Goal: Information Seeking & Learning: Find specific page/section

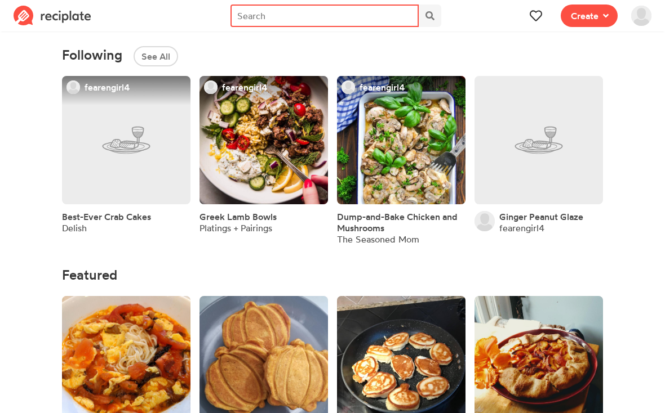
click at [326, 10] on input "text" at bounding box center [324, 16] width 188 height 23
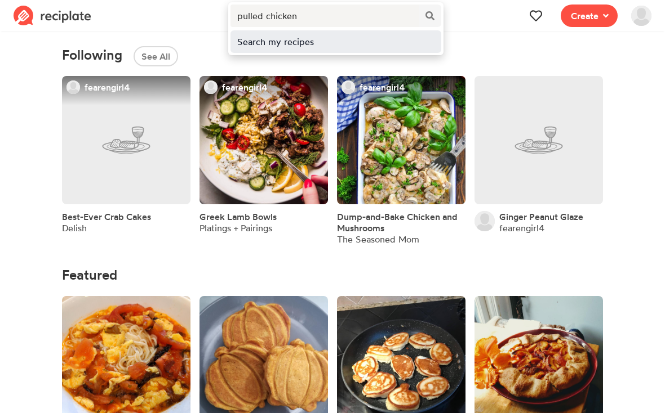
click at [304, 45] on div "Search my recipes" at bounding box center [335, 42] width 197 height 14
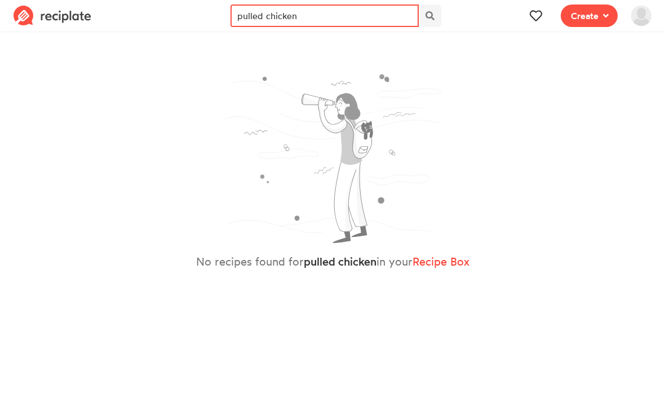
click at [342, 18] on input "pulled chicken" at bounding box center [324, 16] width 188 height 23
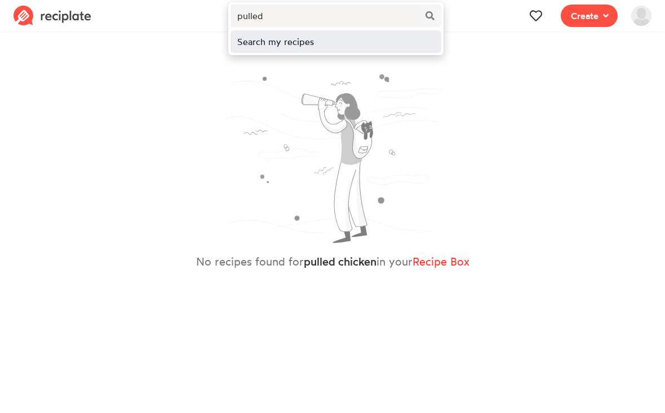
click at [303, 43] on div "Search my recipes" at bounding box center [335, 42] width 197 height 14
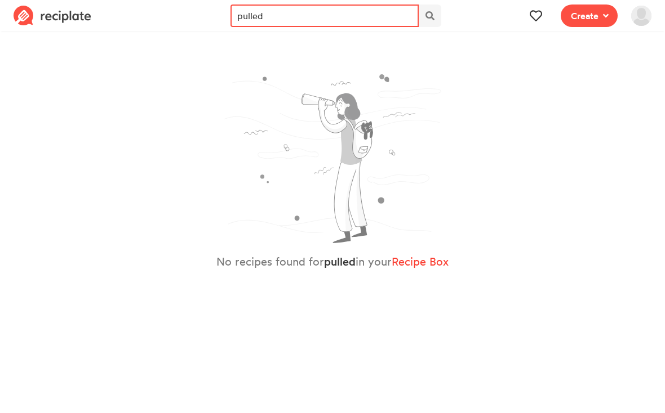
click at [316, 23] on input "pulled" at bounding box center [324, 16] width 188 height 23
type input "p"
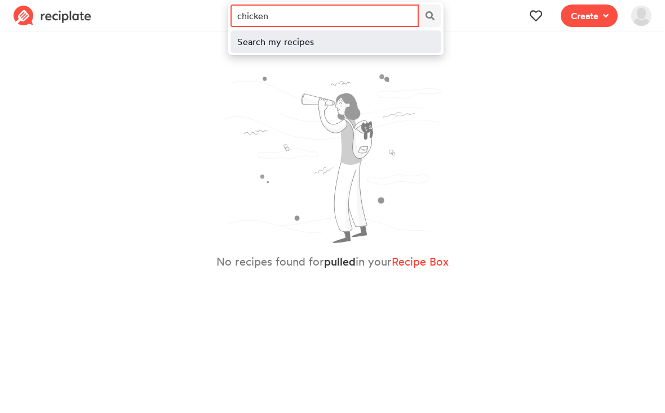
type input "chicken"
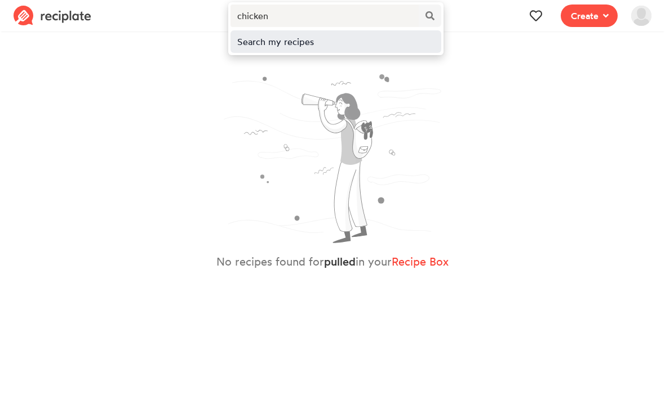
click at [289, 46] on div "Search my recipes" at bounding box center [335, 42] width 197 height 14
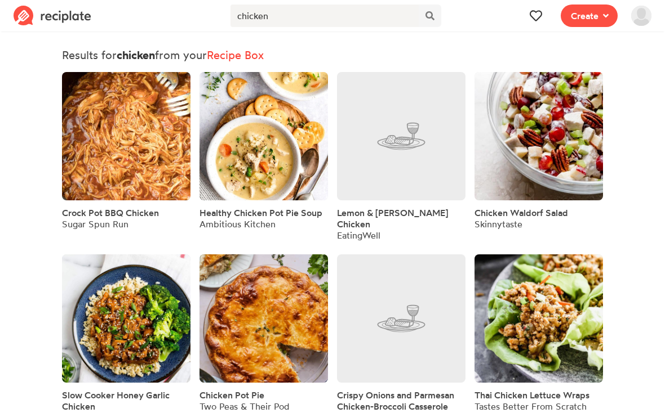
click at [123, 225] on div "Sugar Spun Run" at bounding box center [110, 224] width 97 height 11
click at [133, 213] on span "Crock Pot BBQ Chicken" at bounding box center [110, 212] width 97 height 11
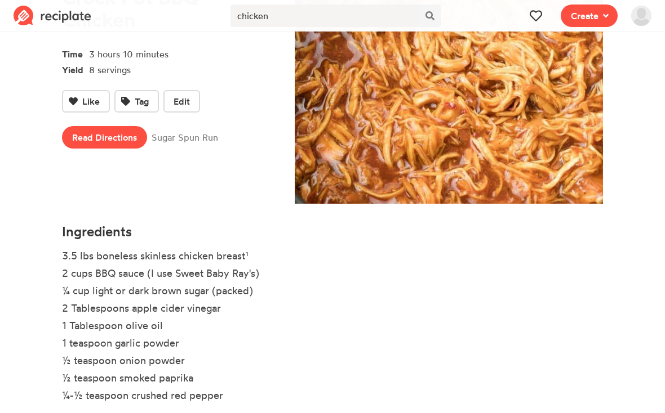
scroll to position [156, 0]
